Goal: Contribute content

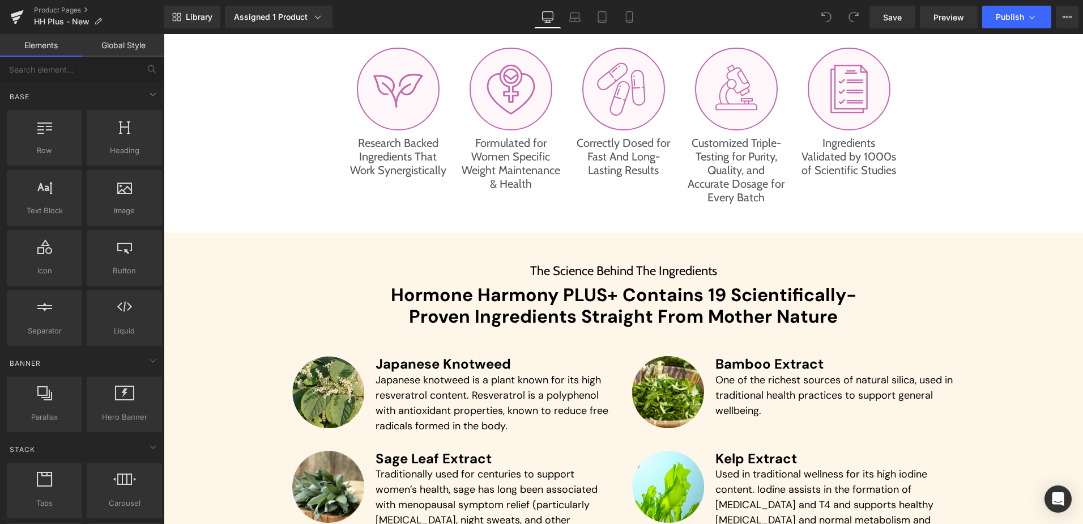
scroll to position [2607, 0]
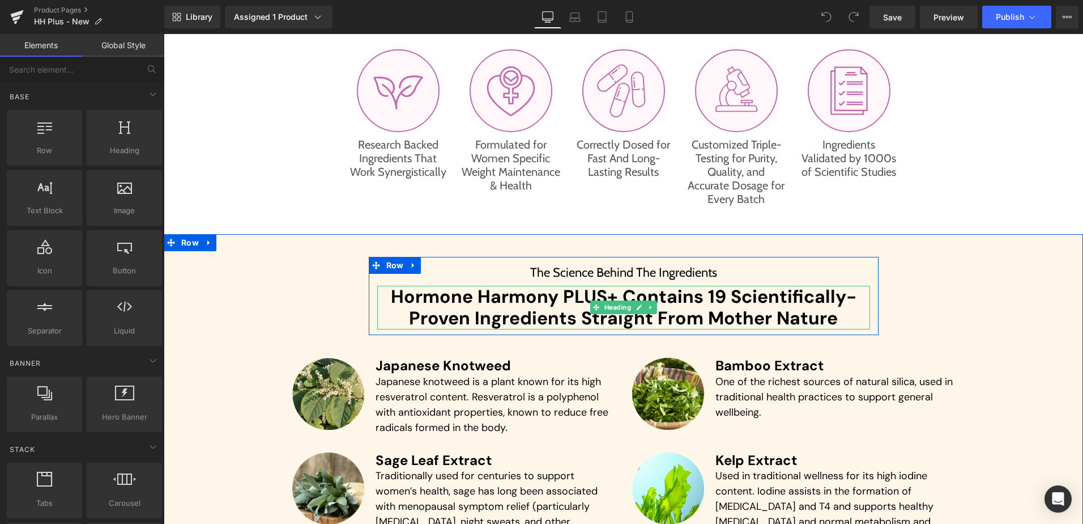
click at [713, 297] on h2 "Hormone Harmony PLUS+ Contains 19 Scientifically-Proven Ingredients Straight Fr…" at bounding box center [623, 308] width 493 height 44
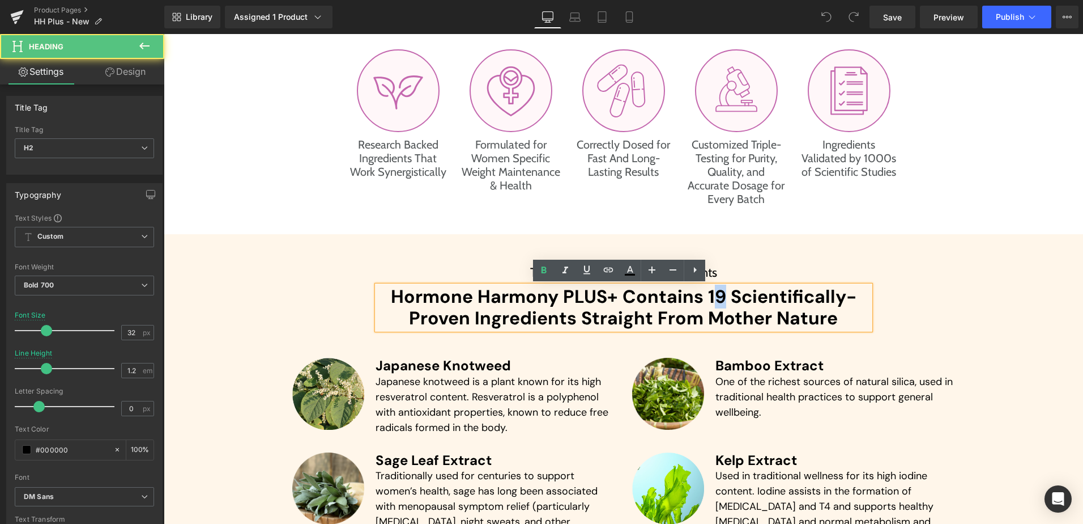
click at [716, 294] on h2 "Hormone Harmony PLUS+ Contains 19 Scientifically-Proven Ingredients Straight Fr…" at bounding box center [623, 308] width 493 height 44
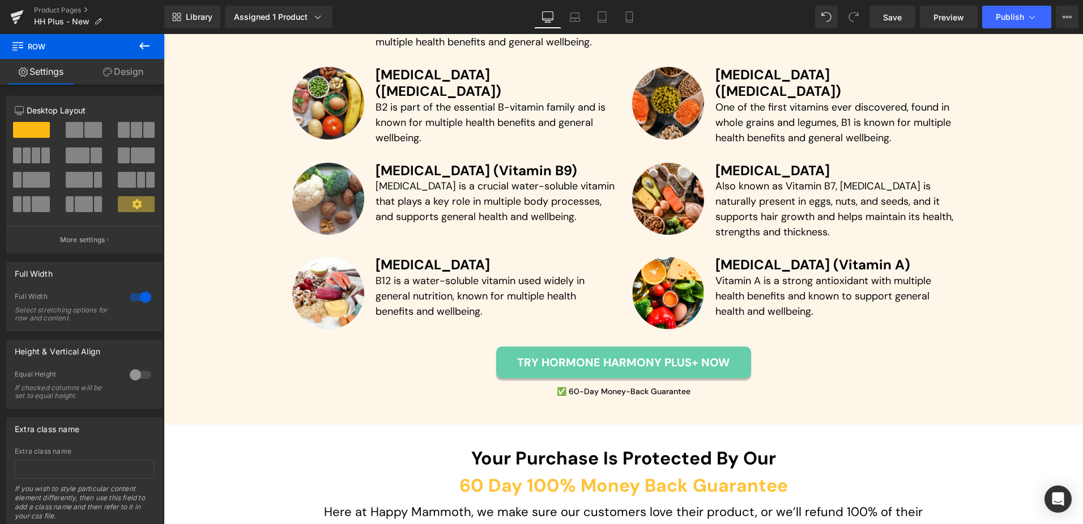
scroll to position [3513, 0]
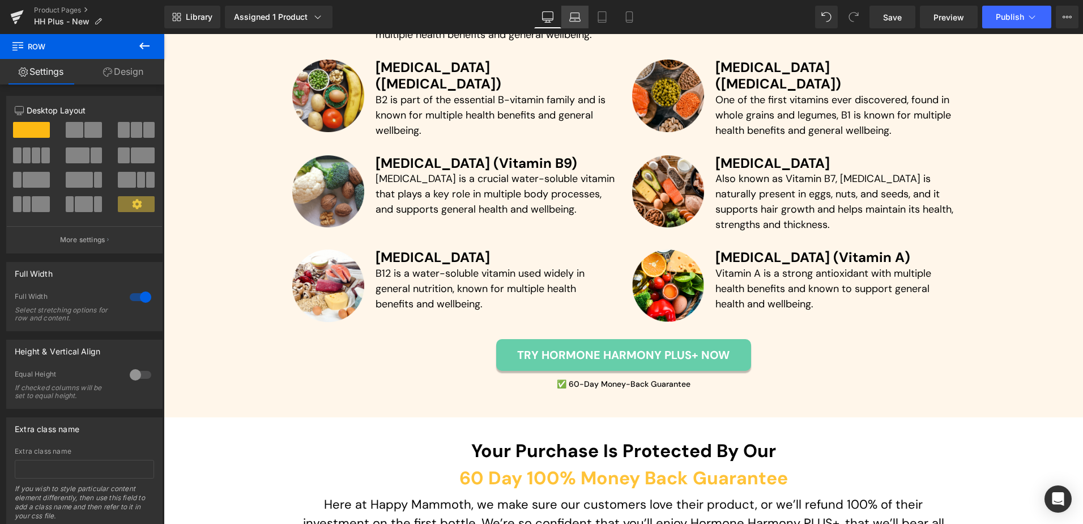
drag, startPoint x: 574, startPoint y: 16, endPoint x: 231, endPoint y: 24, distance: 342.9
click at [574, 16] on icon at bounding box center [574, 16] width 11 height 11
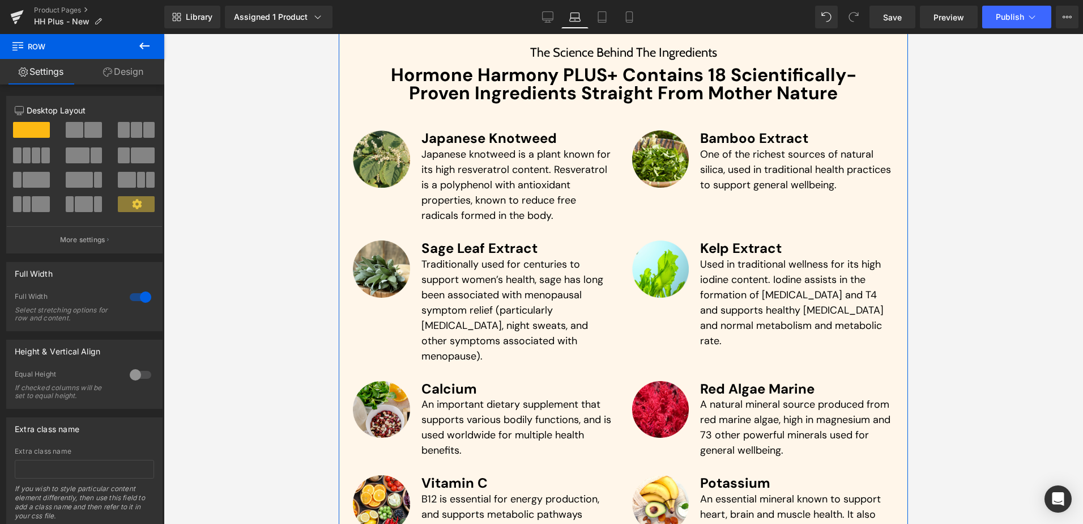
scroll to position [2896, 0]
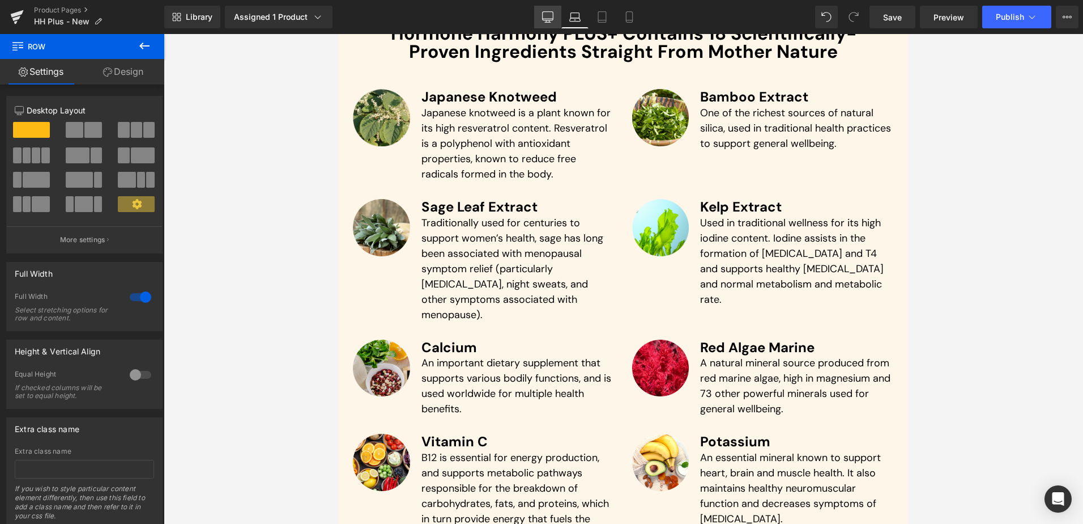
click at [552, 13] on icon at bounding box center [547, 16] width 11 height 11
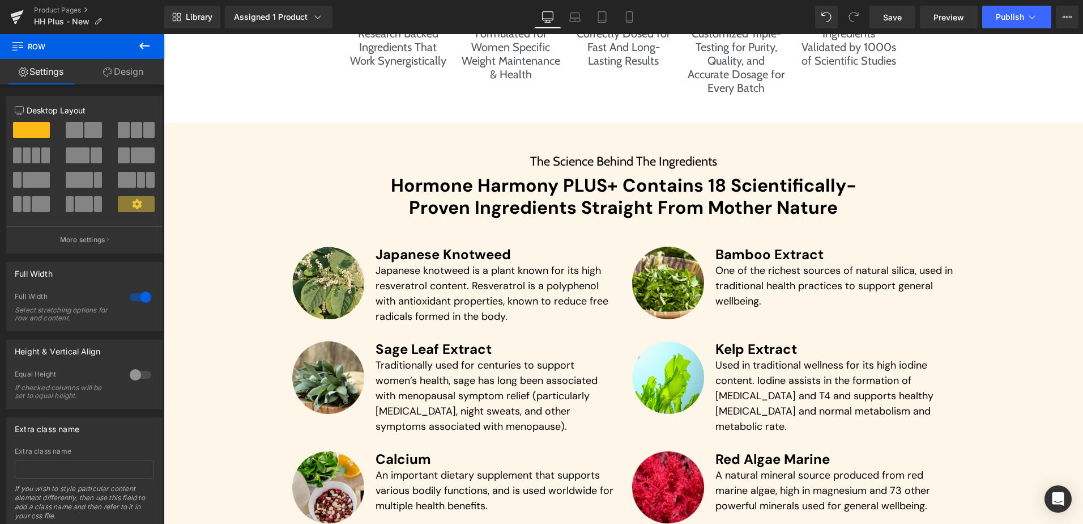
scroll to position [2819, 0]
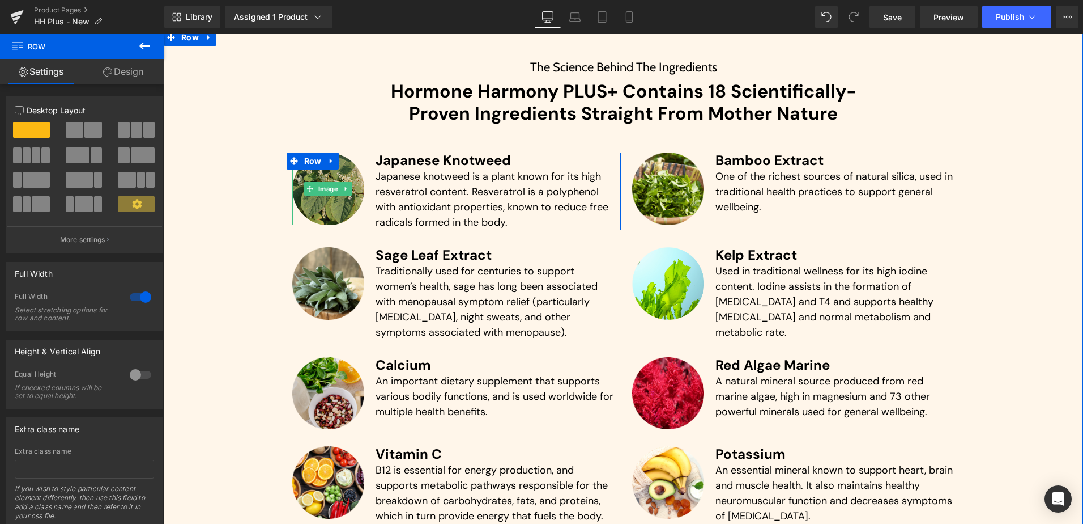
click at [337, 202] on img at bounding box center [328, 188] width 73 height 73
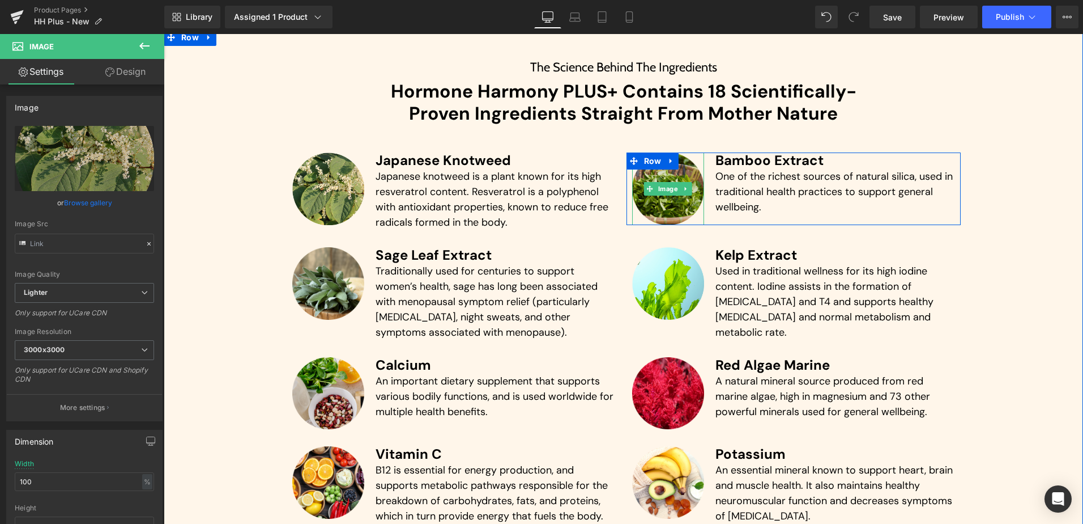
click at [670, 205] on img at bounding box center [668, 188] width 73 height 73
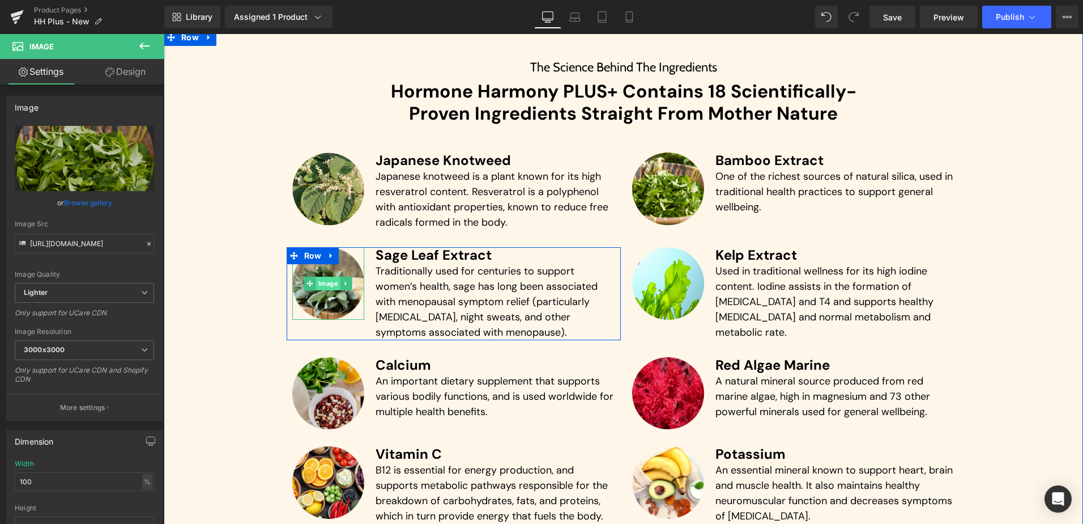
click at [331, 285] on span "Image" at bounding box center [328, 284] width 24 height 14
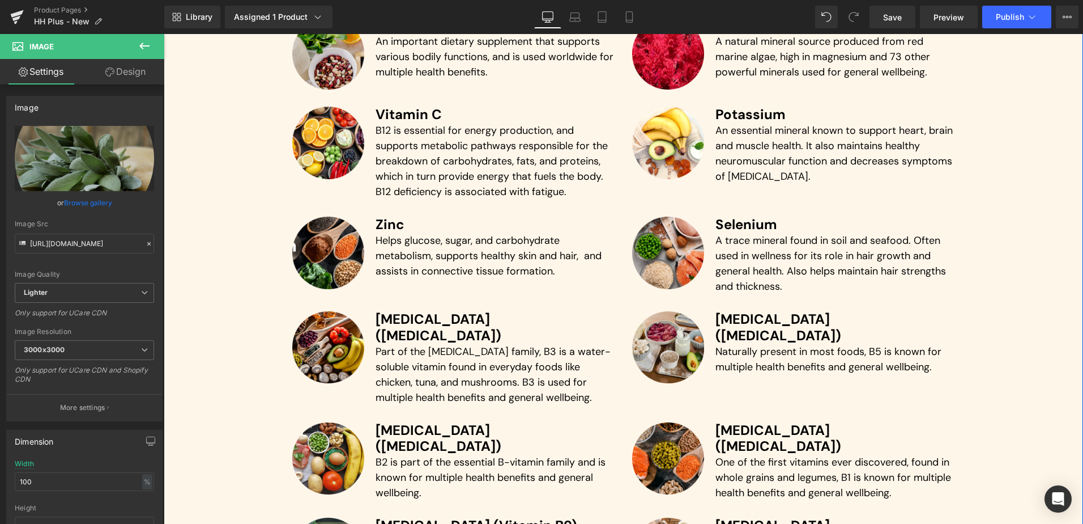
scroll to position [3215, 0]
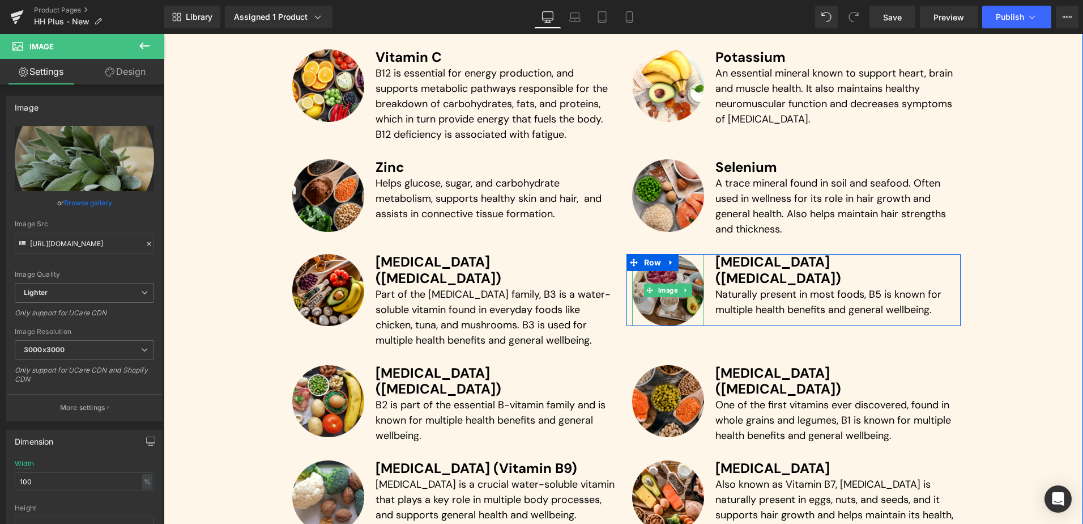
click at [673, 309] on img at bounding box center [668, 290] width 73 height 73
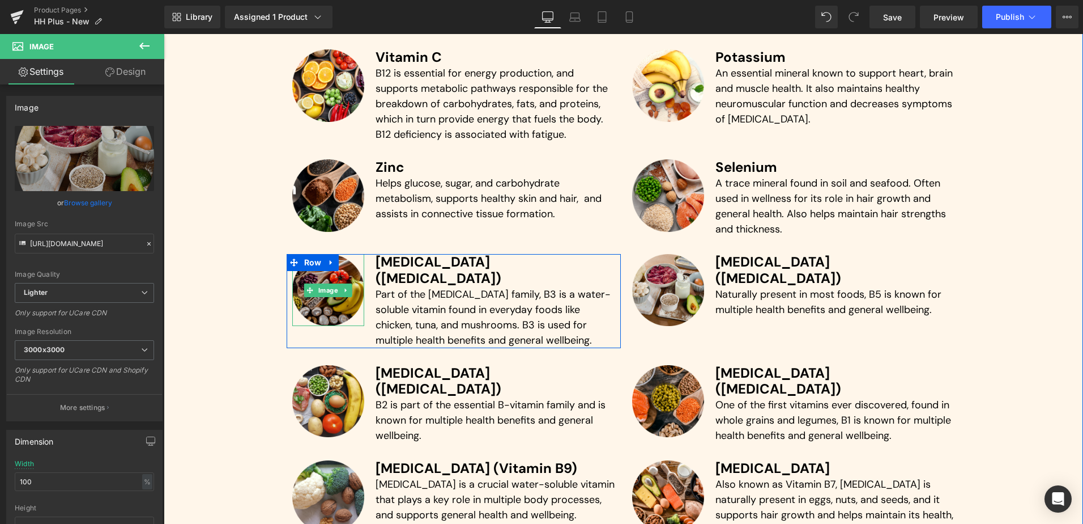
click at [329, 317] on img at bounding box center [328, 290] width 73 height 73
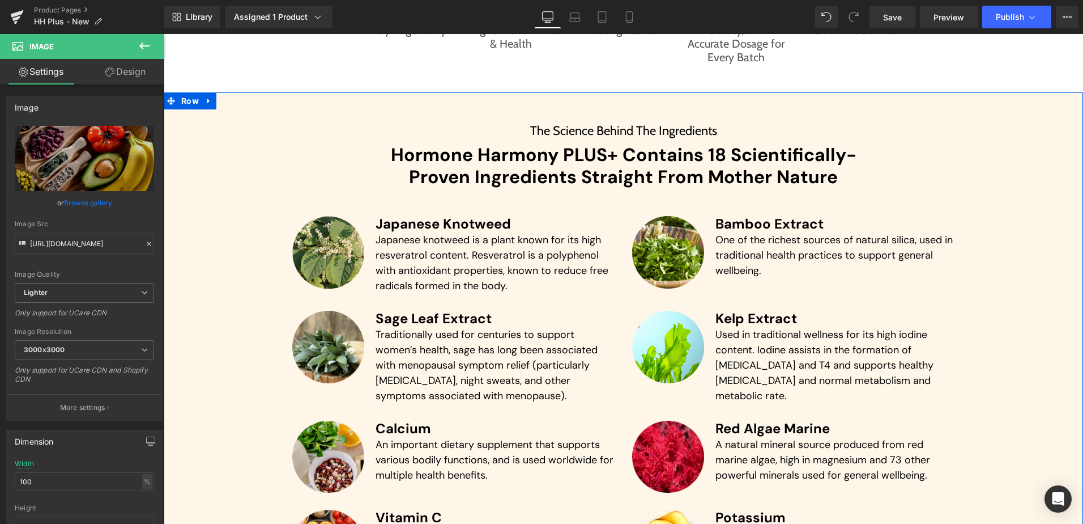
scroll to position [2705, 0]
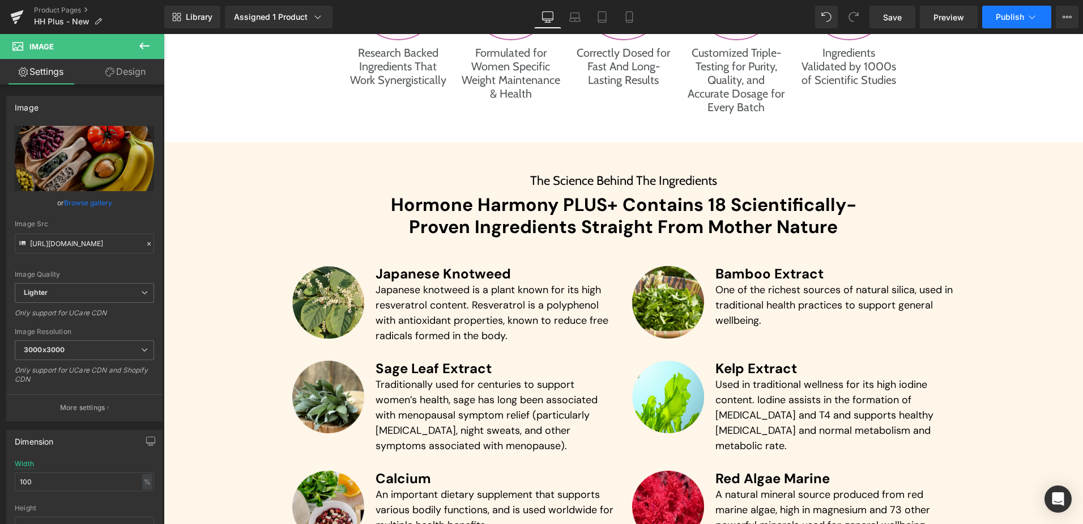
click at [1014, 11] on button "Publish" at bounding box center [1017, 17] width 69 height 23
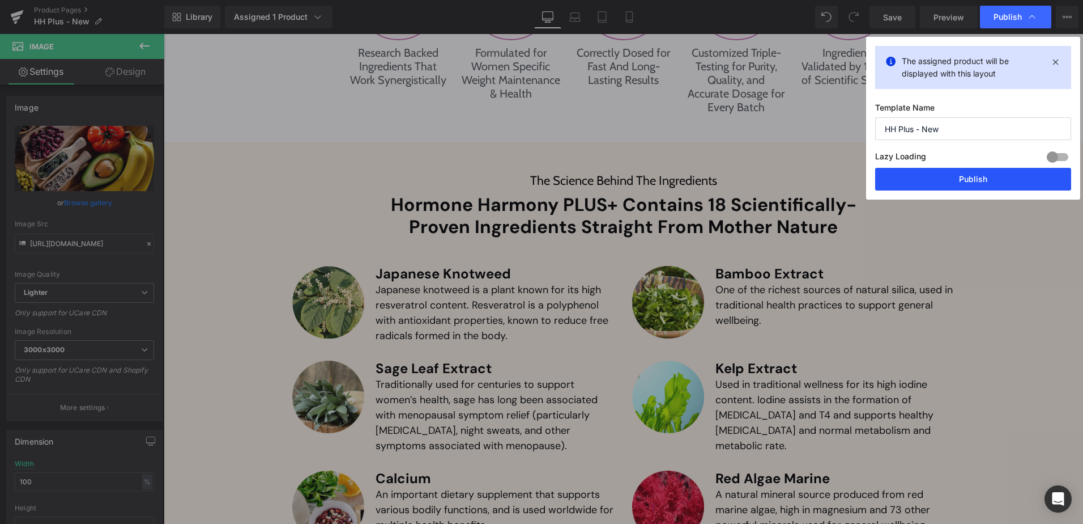
click at [965, 180] on button "Publish" at bounding box center [973, 179] width 196 height 23
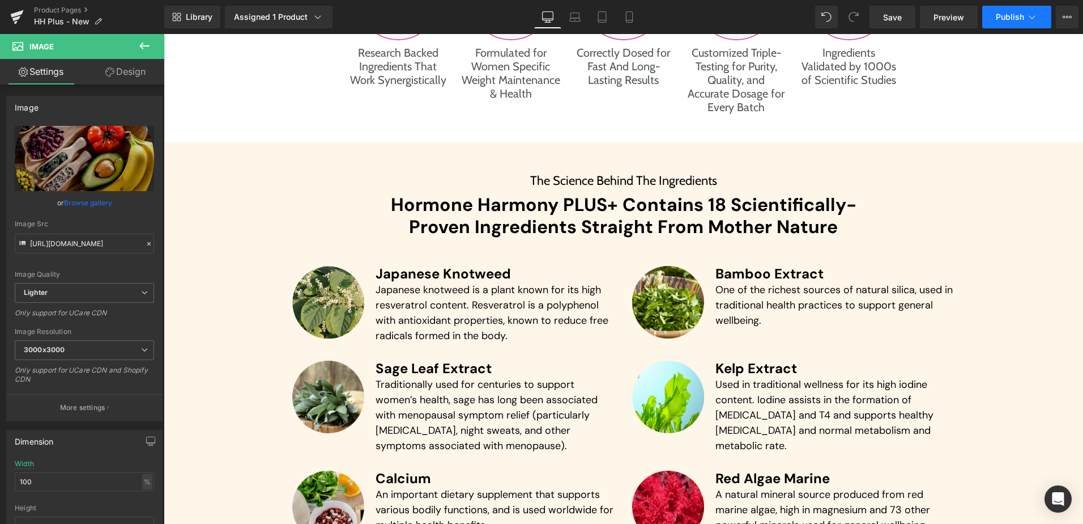
click at [992, 15] on button "Publish" at bounding box center [1017, 17] width 69 height 23
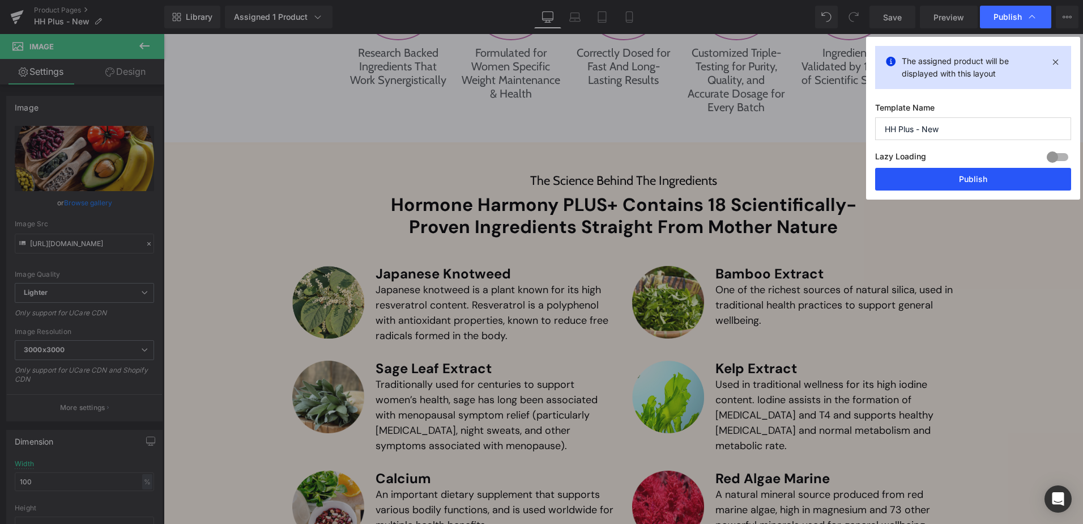
click at [927, 176] on button "Publish" at bounding box center [973, 179] width 196 height 23
